Goal: Information Seeking & Learning: Learn about a topic

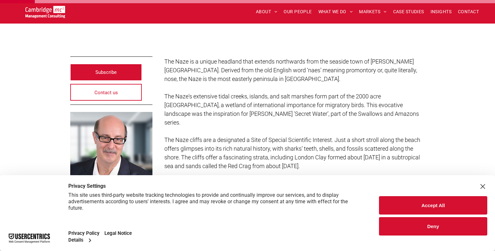
scroll to position [137, 0]
click at [246, 82] on p "The Naze is a unique headland that extends northwards from the seaside town of …" at bounding box center [294, 70] width 261 height 26
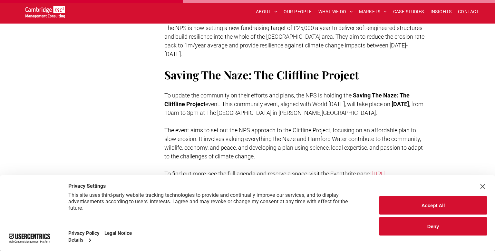
scroll to position [664, 0]
